Goal: Information Seeking & Learning: Learn about a topic

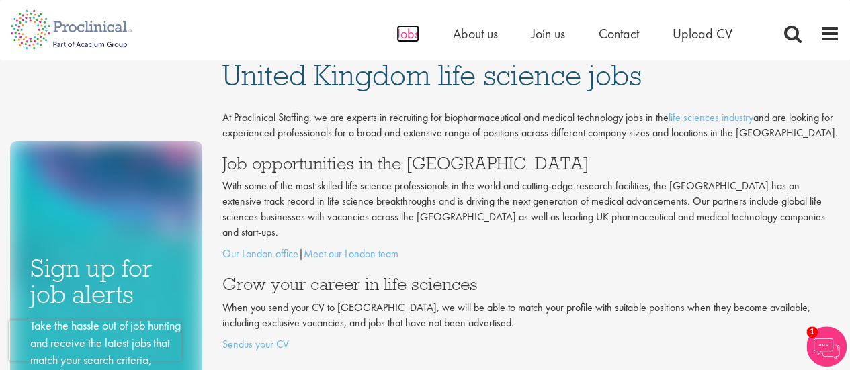
click at [407, 34] on span "Jobs" at bounding box center [407, 33] width 23 height 17
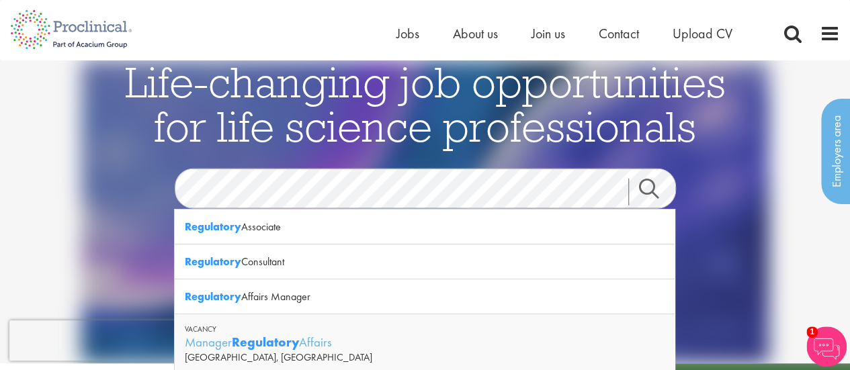
click at [731, 239] on div "See latest vacancies" at bounding box center [425, 302] width 652 height 186
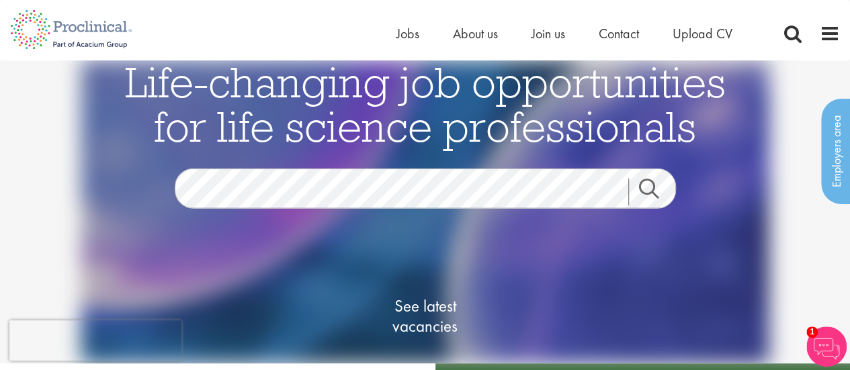
click at [650, 189] on link "Search" at bounding box center [657, 192] width 58 height 27
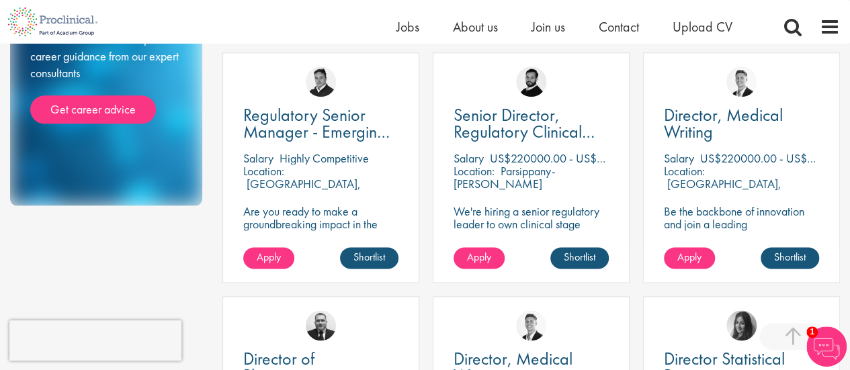
scroll to position [739, 0]
